Goal: Subscribe to service/newsletter

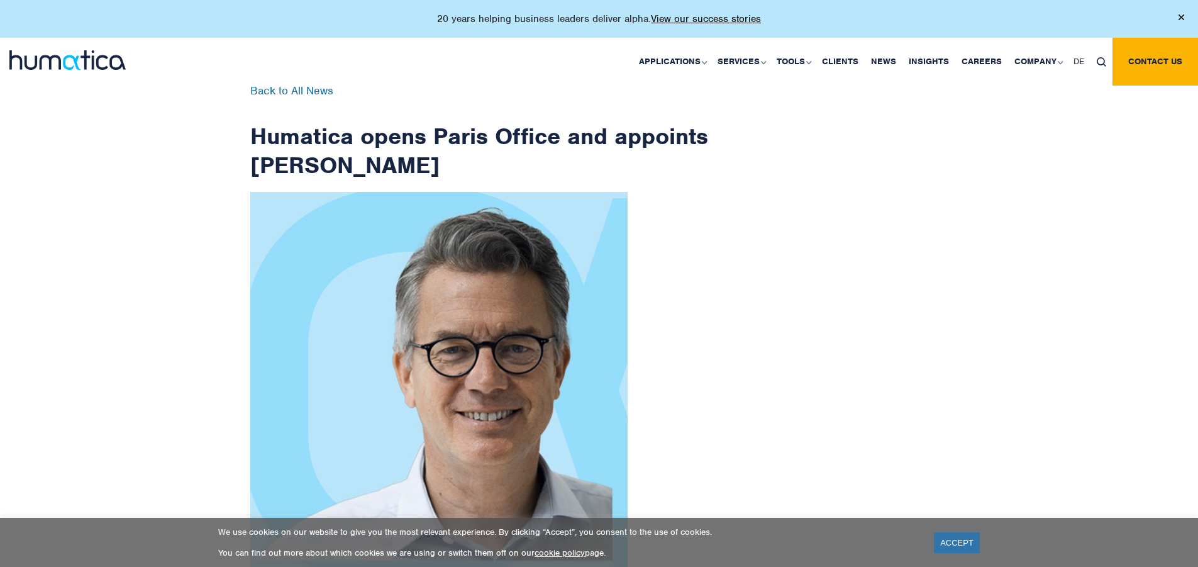
checkbox input "true"
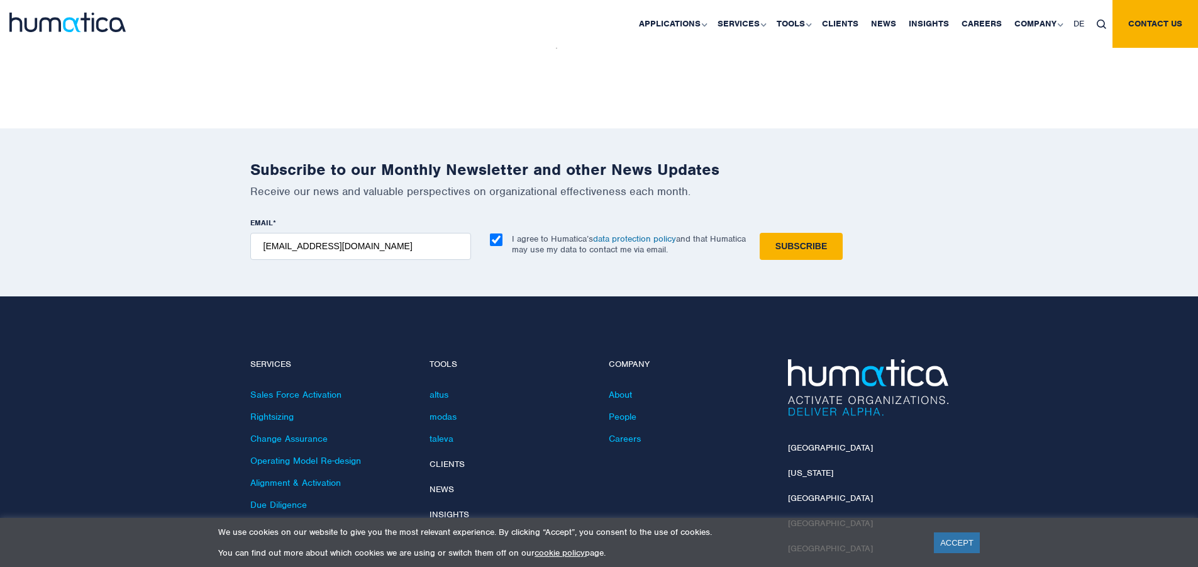
type input "[EMAIL_ADDRESS][DOMAIN_NAME]"
click at [760, 233] on input "Subscribe" at bounding box center [801, 246] width 83 height 27
